Goal: Register for event/course

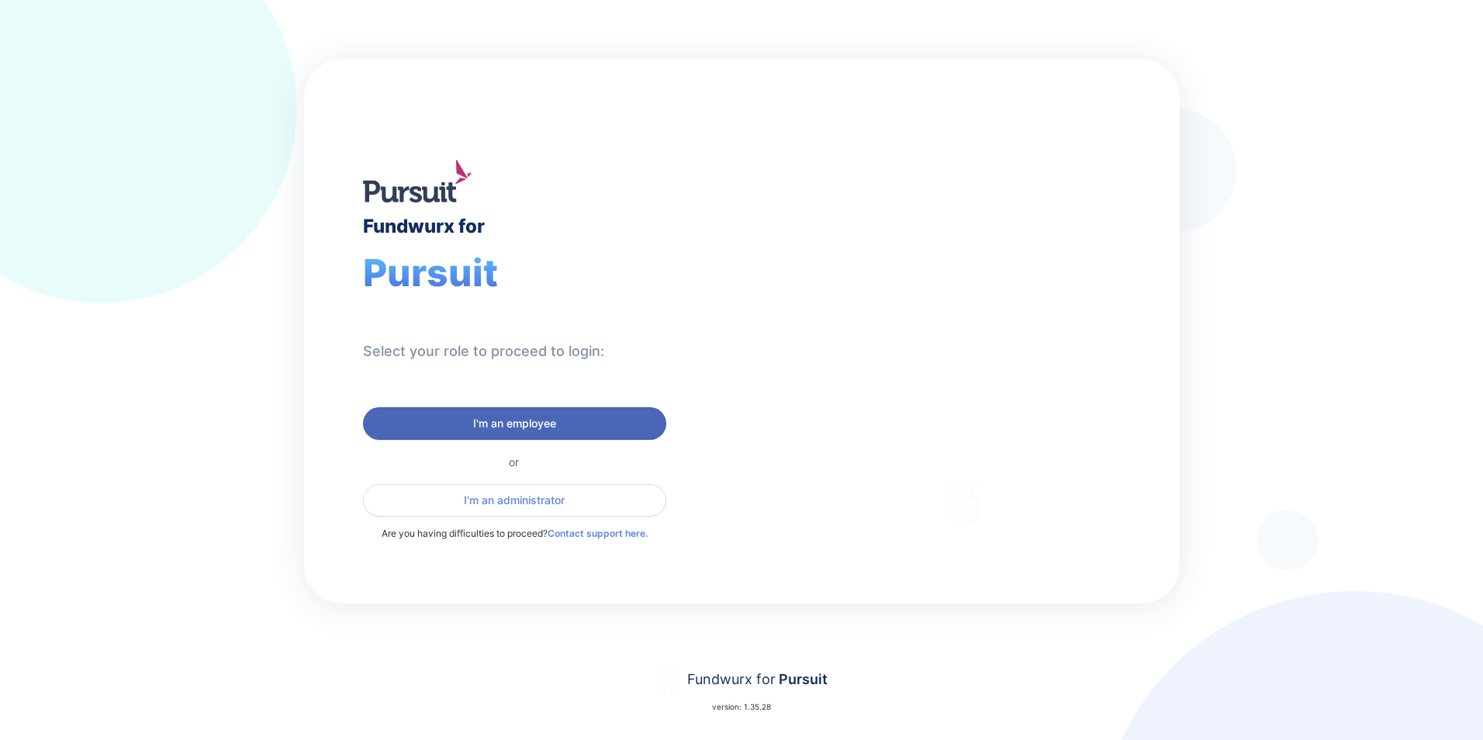
click at [538, 423] on span "I'm an employee" at bounding box center [514, 424] width 83 height 16
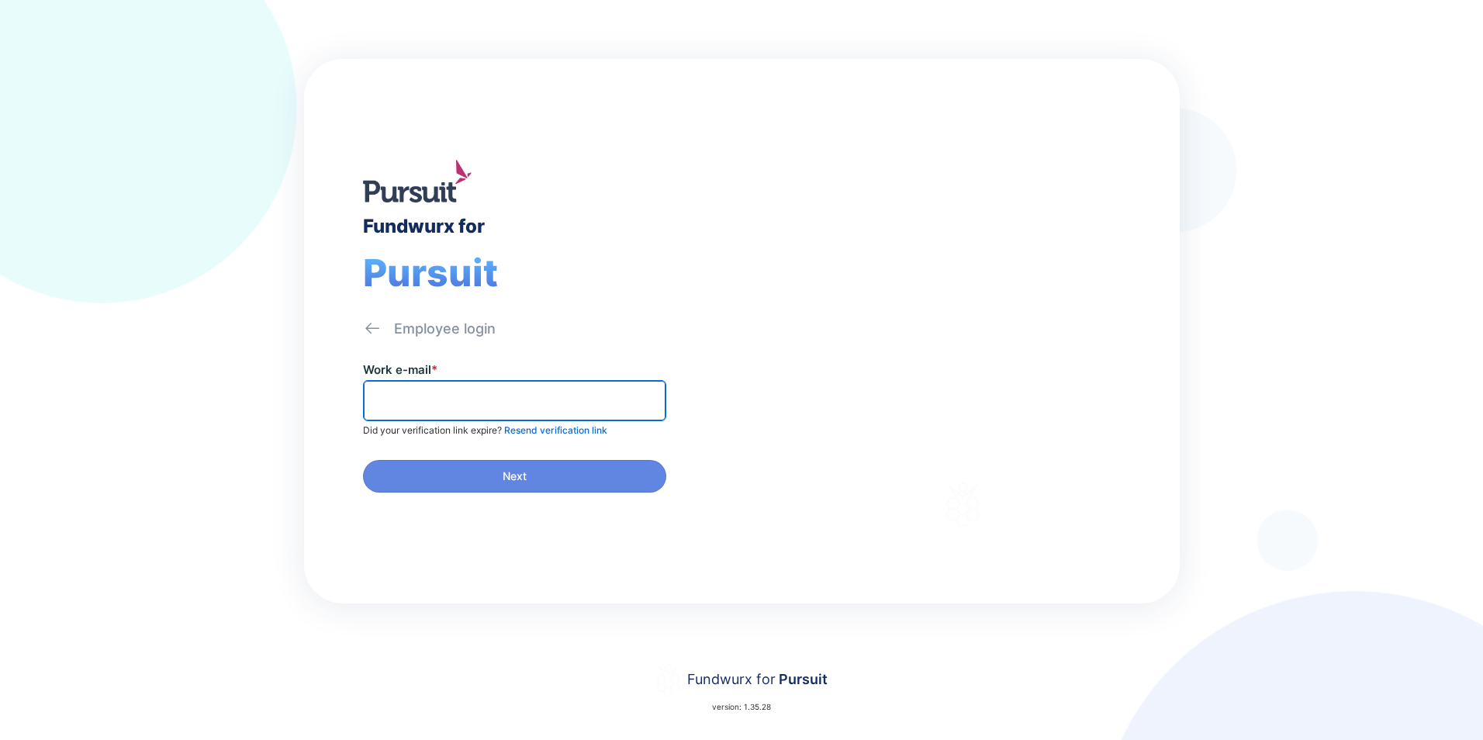
click at [524, 410] on input "text" at bounding box center [514, 401] width 289 height 24
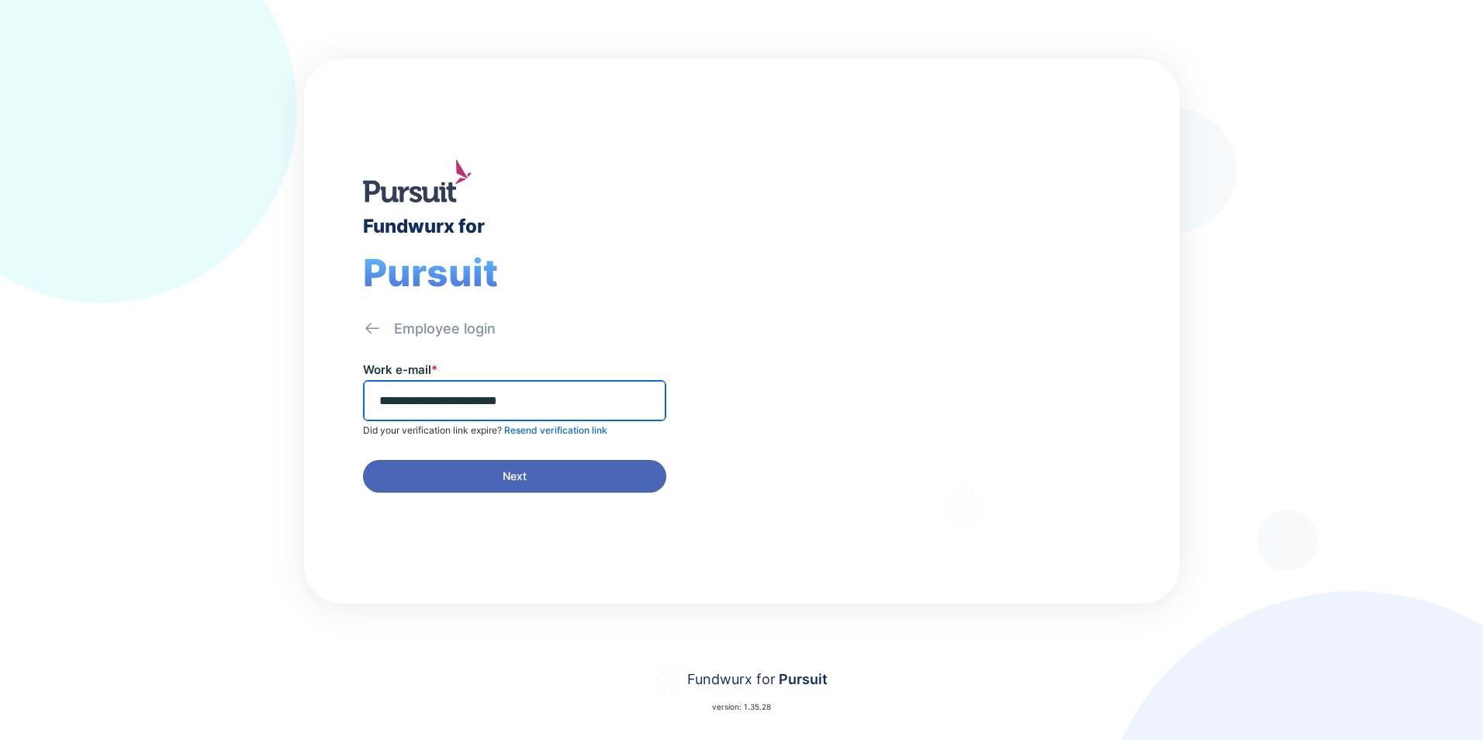
type input "**********"
click at [589, 463] on button "Next" at bounding box center [514, 476] width 303 height 33
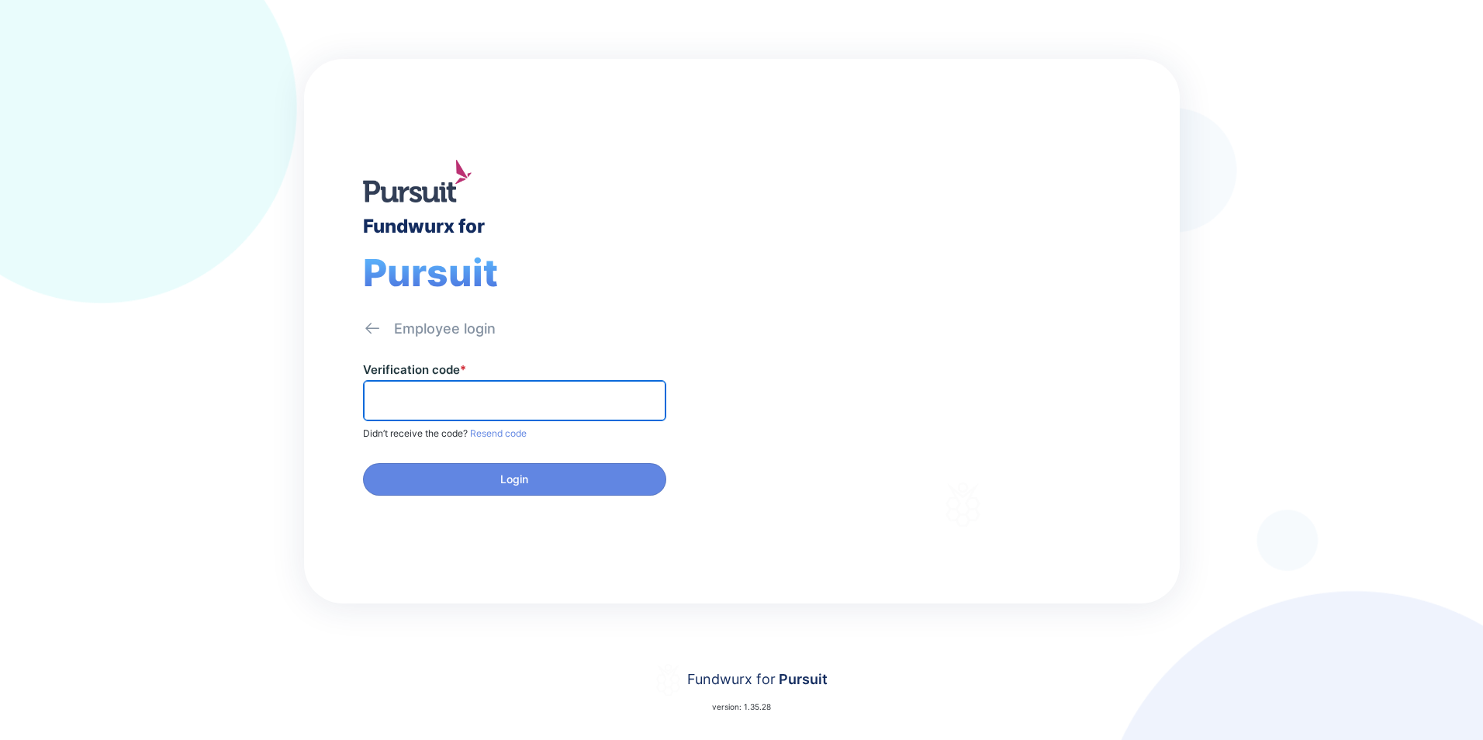
click at [426, 403] on input "text" at bounding box center [514, 401] width 289 height 24
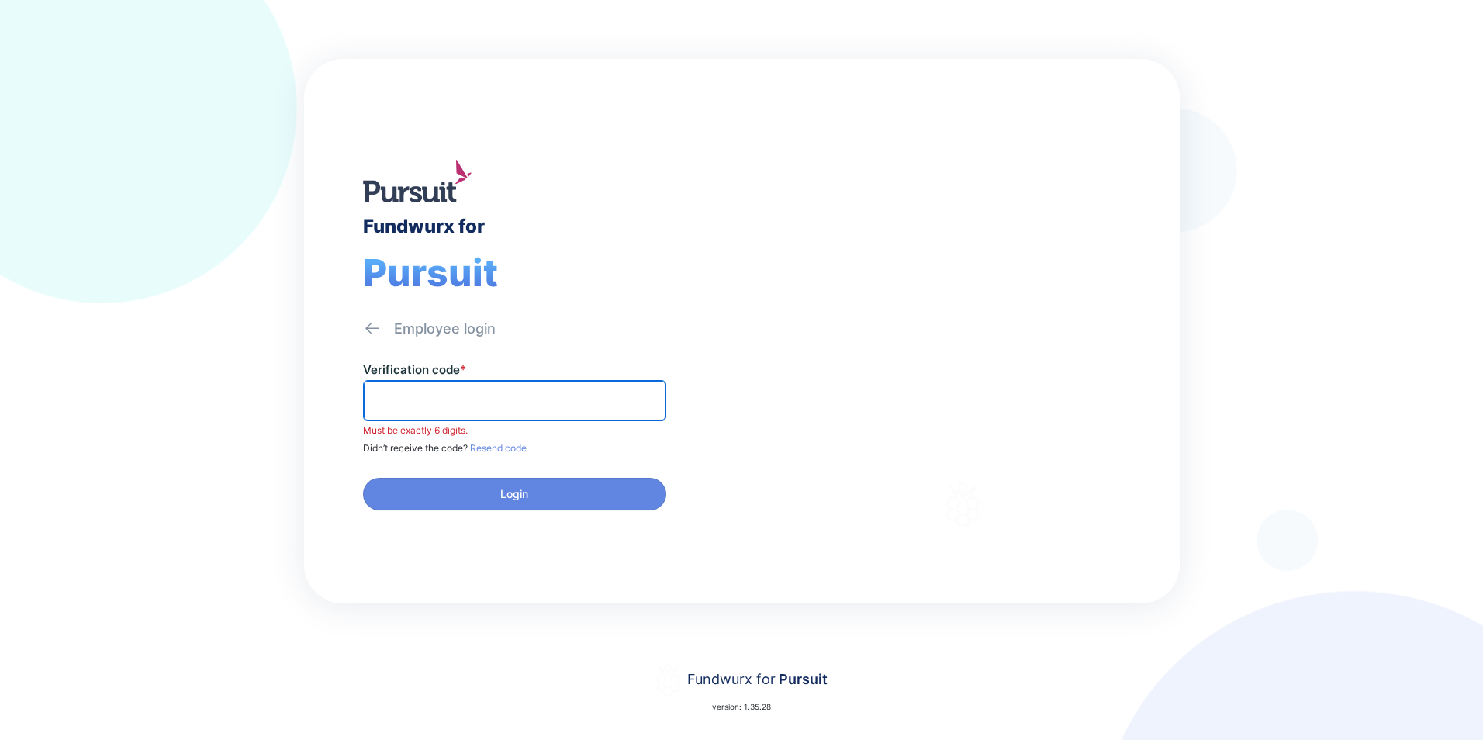
paste input "******"
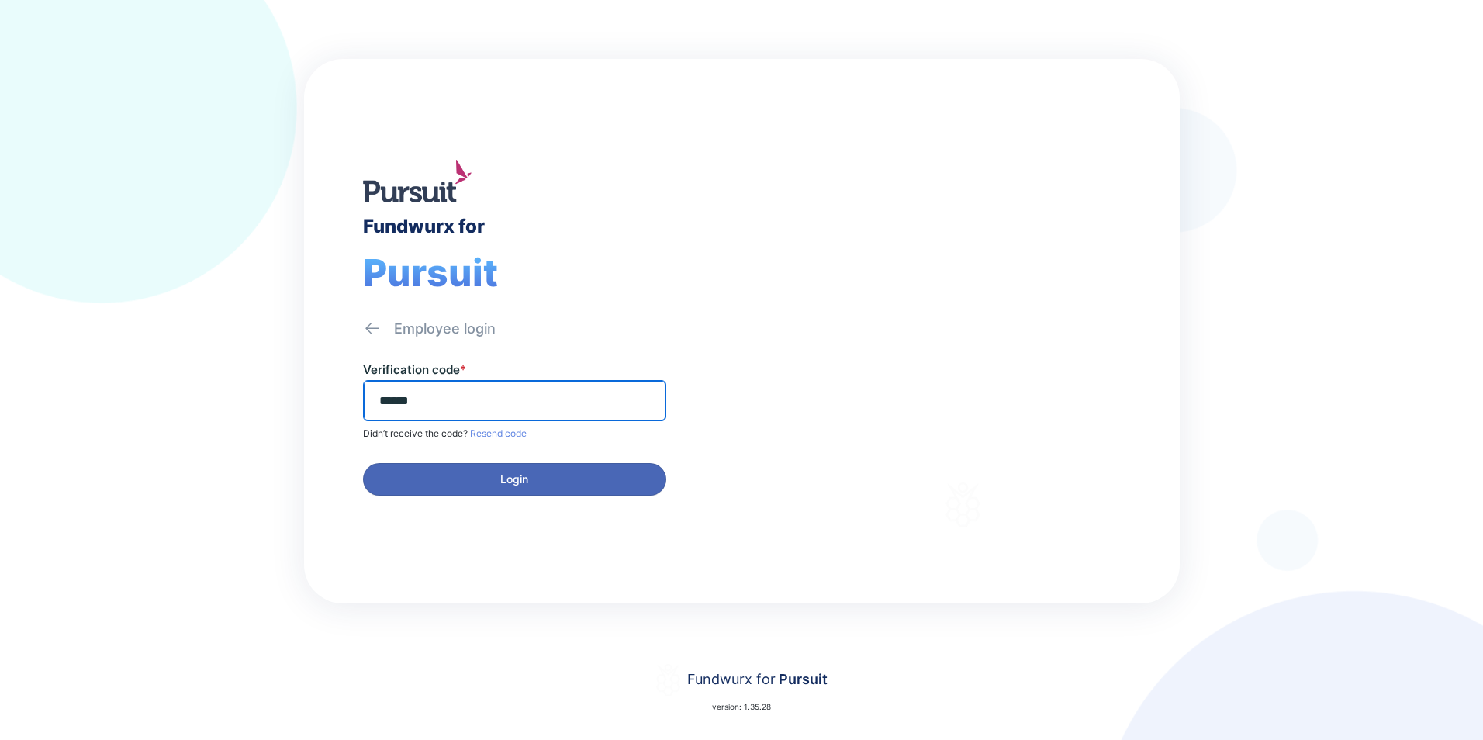
type input "******"
click at [547, 474] on span "Login" at bounding box center [514, 479] width 283 height 16
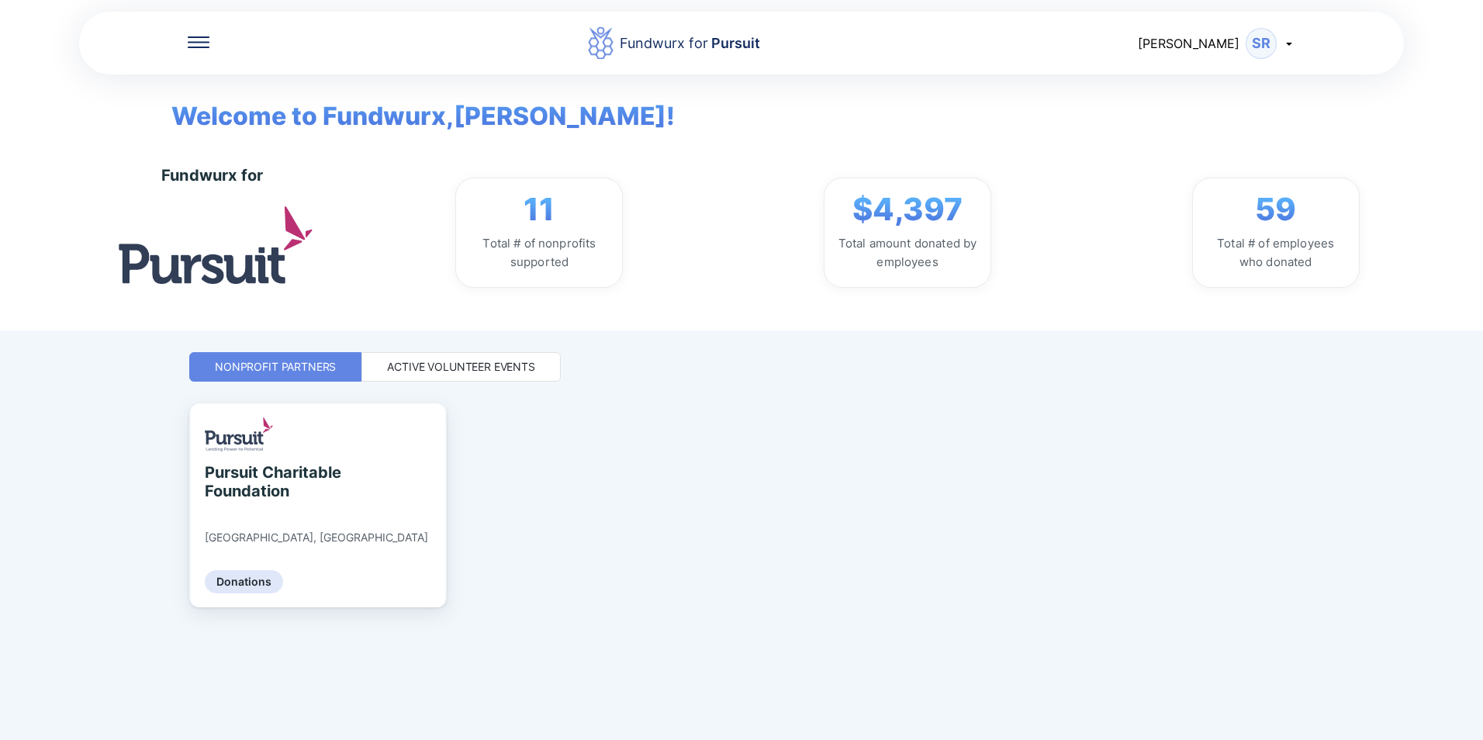
click at [503, 366] on div "Active Volunteer Events" at bounding box center [461, 367] width 148 height 16
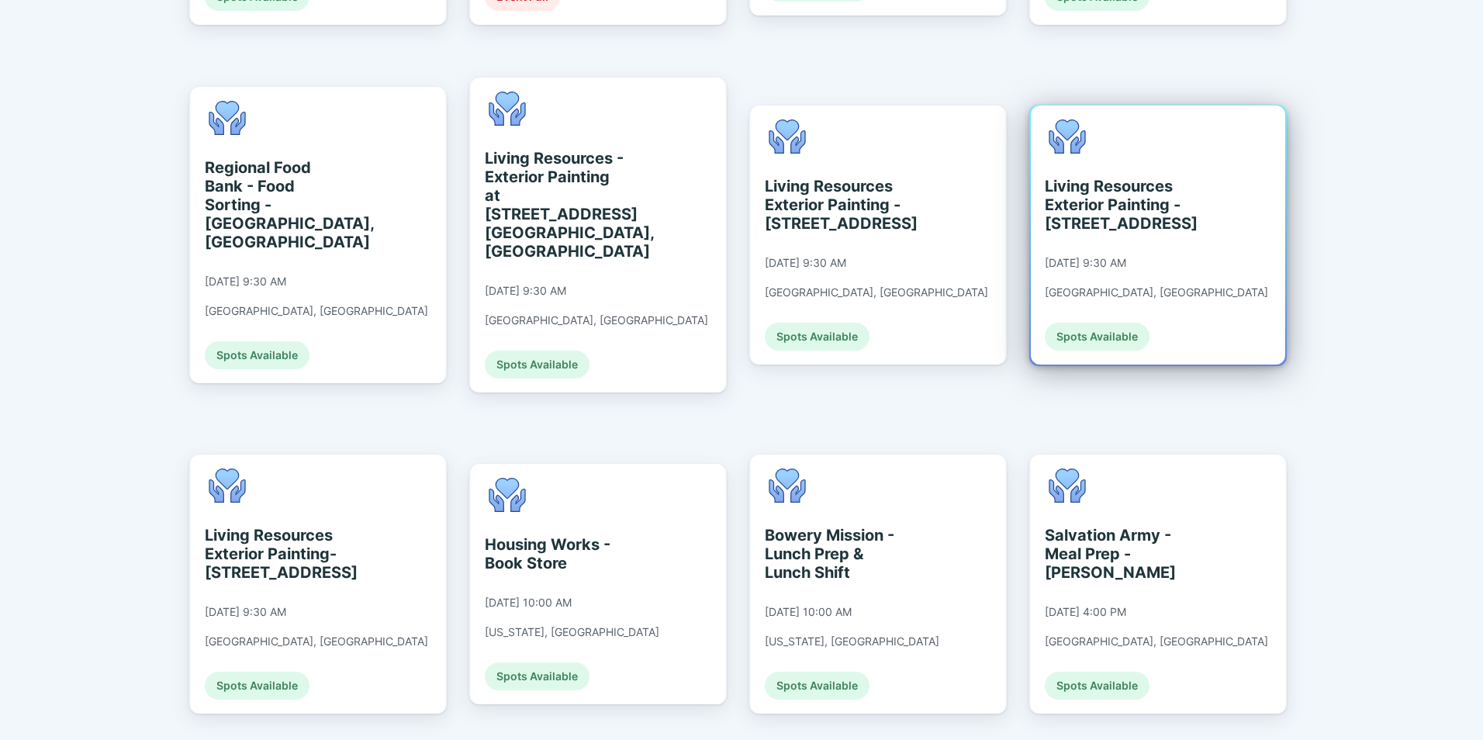
scroll to position [1035, 0]
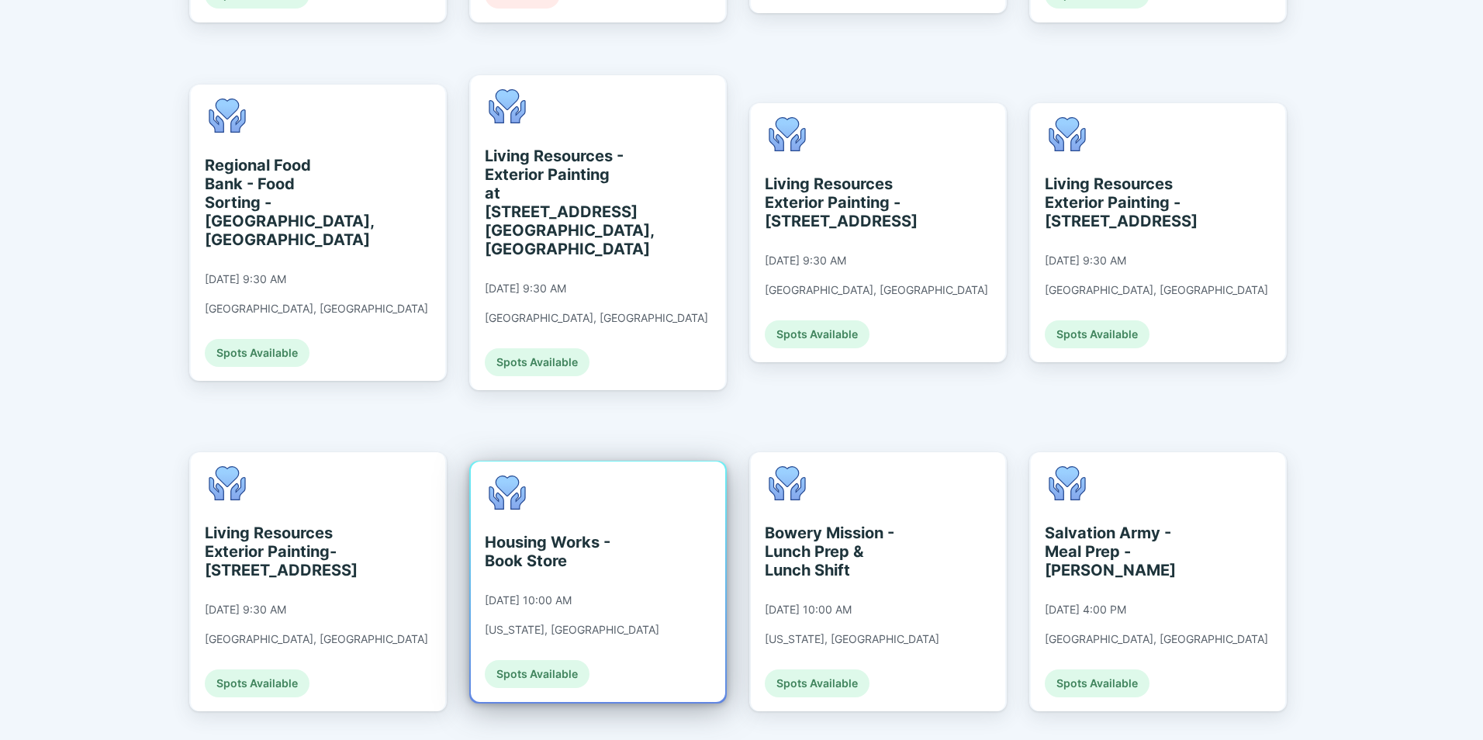
click at [641, 468] on div "Housing Works - Book Store [DATE] 10:00 AM [US_STATE], [GEOGRAPHIC_DATA] Spots …" at bounding box center [598, 581] width 254 height 240
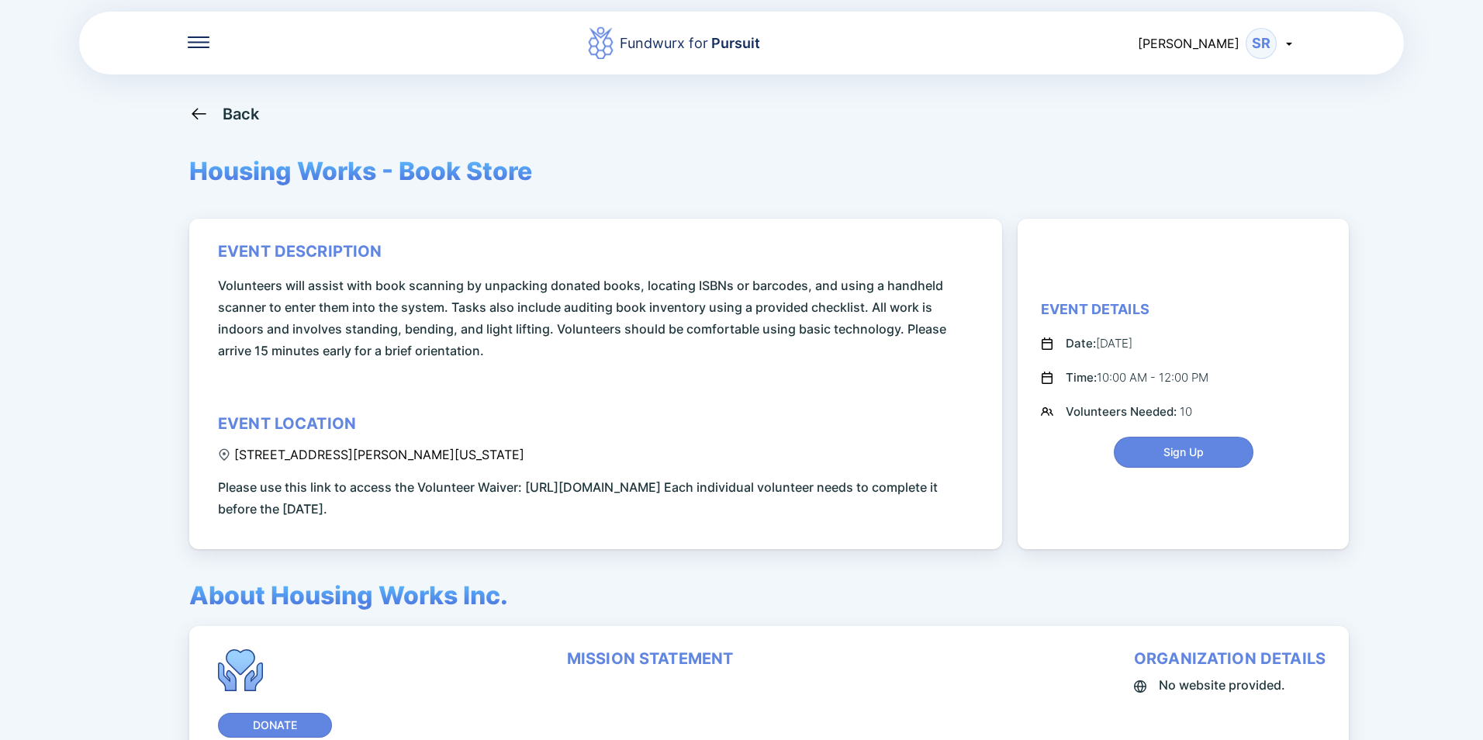
click at [249, 112] on div "Back" at bounding box center [241, 114] width 37 height 19
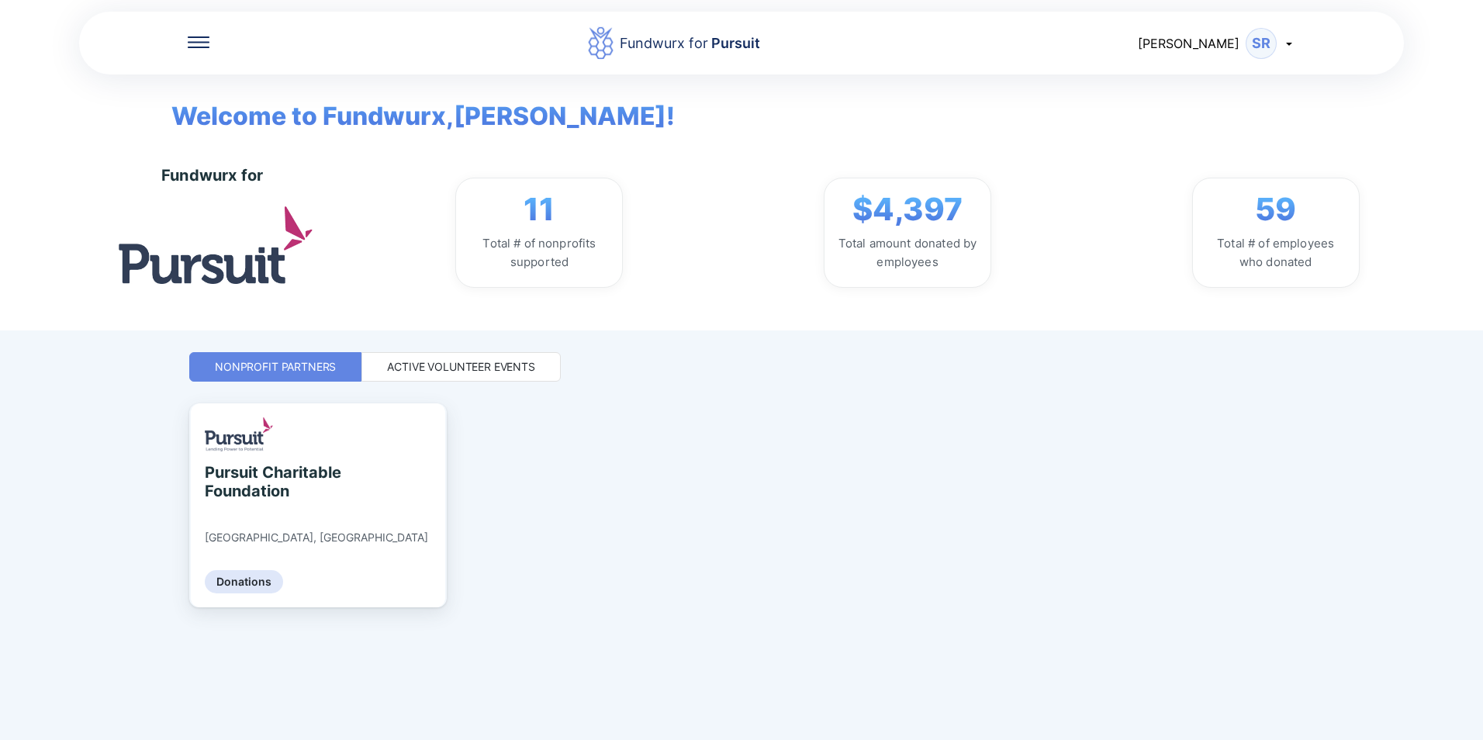
click at [476, 365] on div "Active Volunteer Events" at bounding box center [461, 367] width 148 height 16
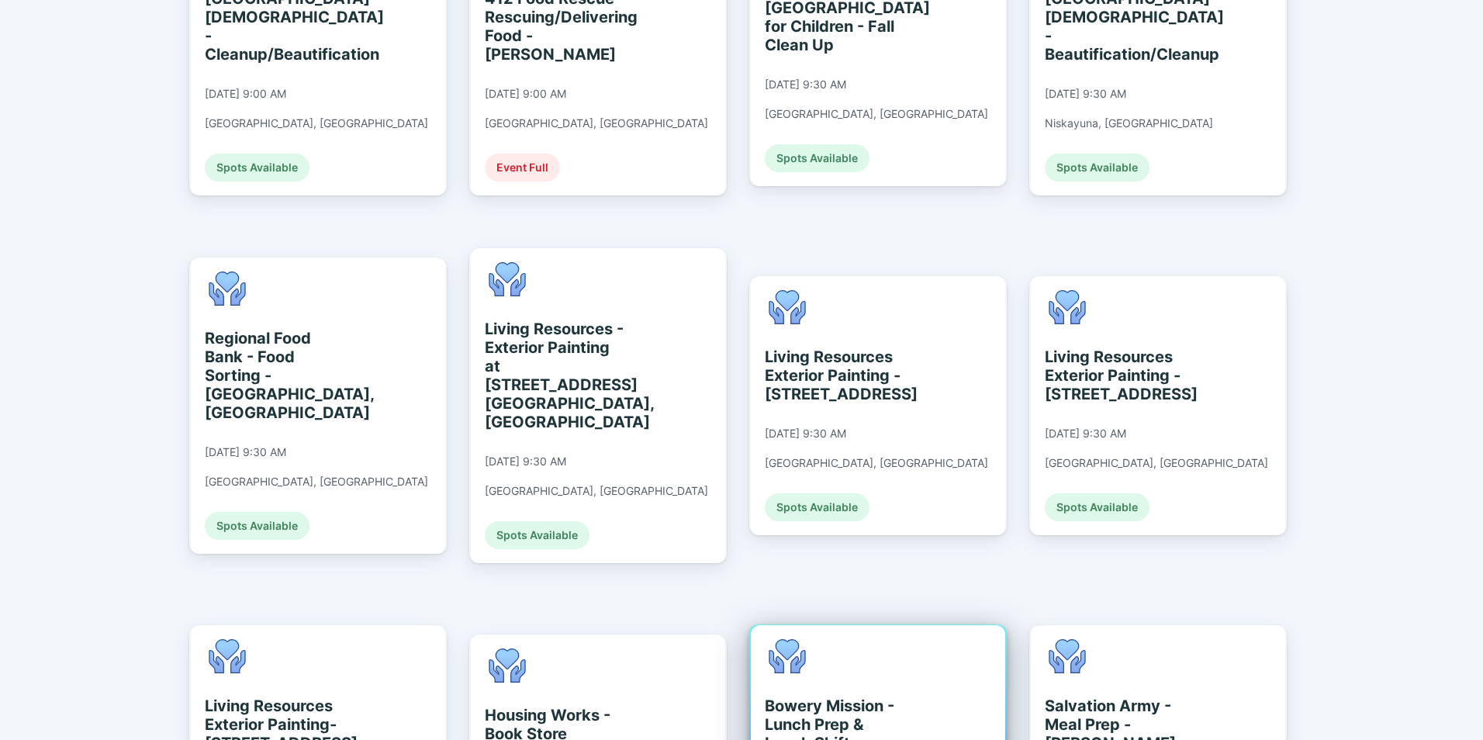
scroll to position [1035, 0]
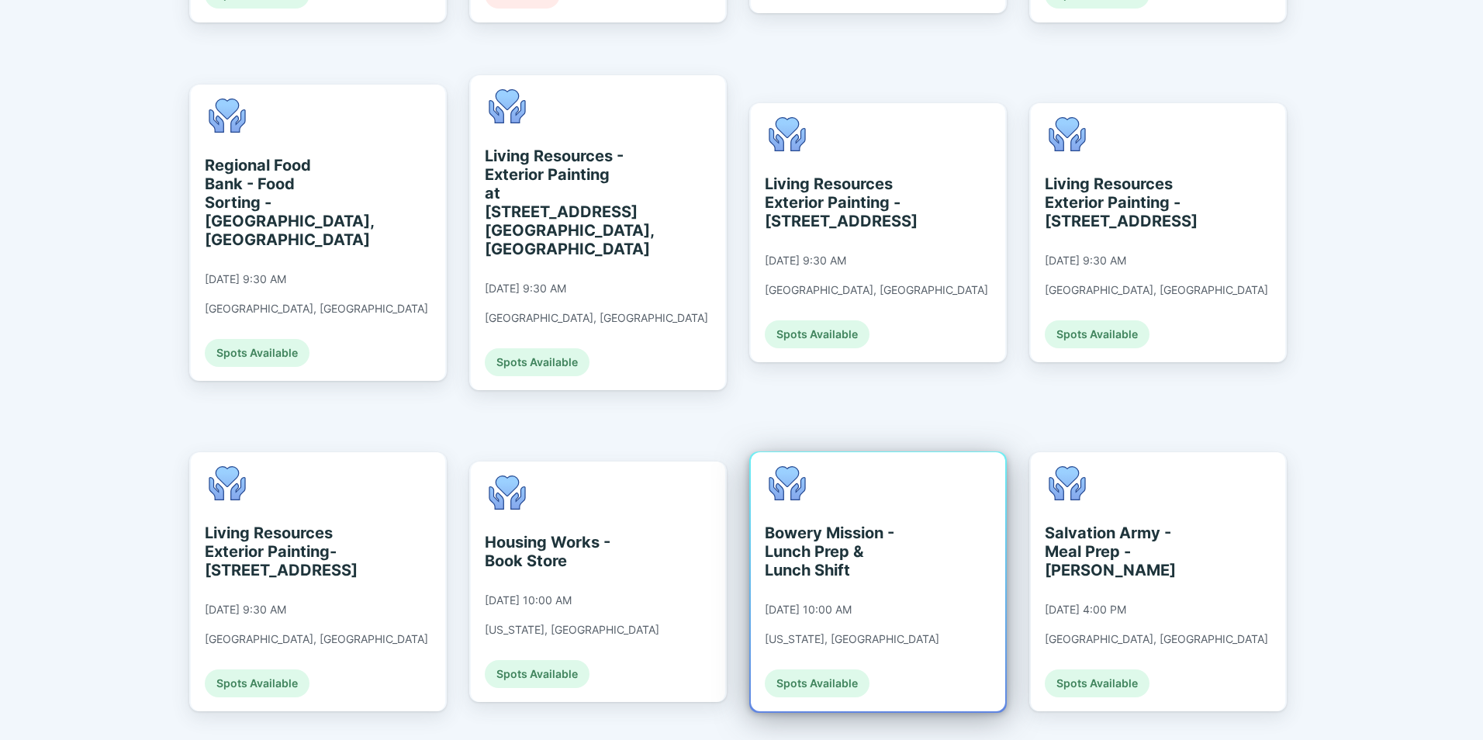
click at [826, 566] on div "Bowery Mission - Lunch Prep & Lunch Shift [DATE] 10:00 AM [US_STATE], [GEOGRAPH…" at bounding box center [852, 581] width 174 height 231
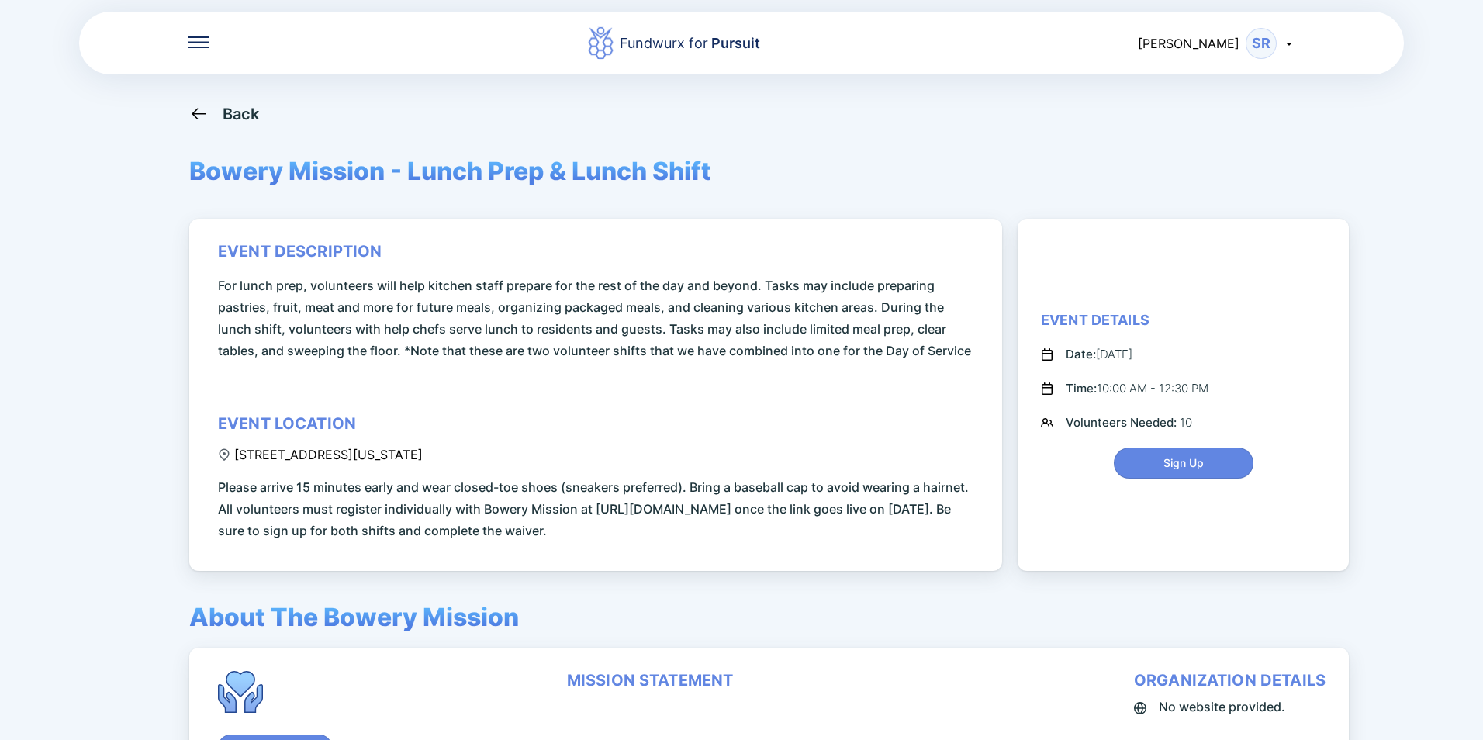
click at [245, 119] on div "Back" at bounding box center [241, 114] width 37 height 19
